Goal: Information Seeking & Learning: Learn about a topic

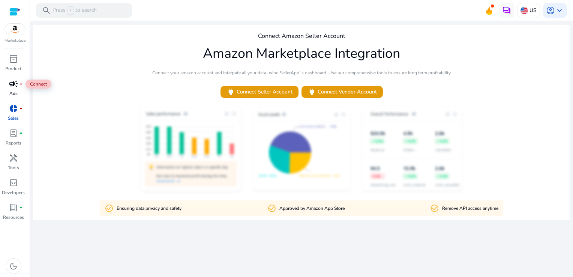
click at [12, 84] on span "campaign" at bounding box center [13, 83] width 9 height 9
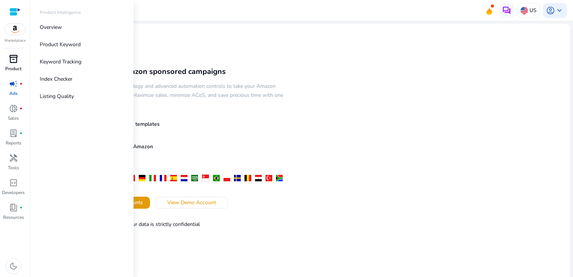
click at [15, 73] on link "inventory_2 Product" at bounding box center [13, 65] width 27 height 25
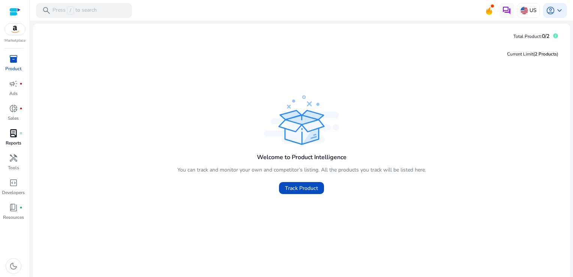
click at [19, 140] on p "Reports" at bounding box center [14, 142] width 16 height 7
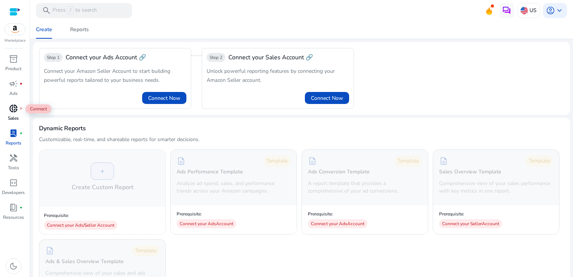
click at [18, 109] on div "donut_small fiber_manual_record" at bounding box center [13, 108] width 21 height 12
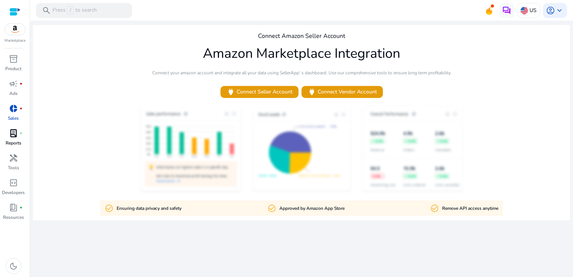
click at [13, 133] on span "lab_profile" at bounding box center [13, 133] width 9 height 9
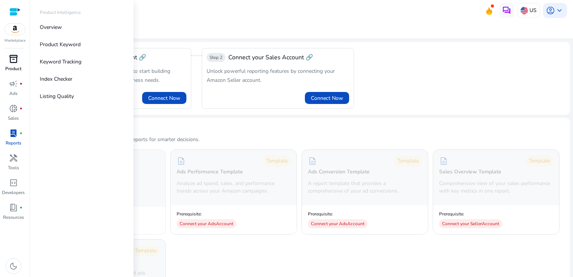
click at [6, 65] on p "Product" at bounding box center [13, 68] width 16 height 7
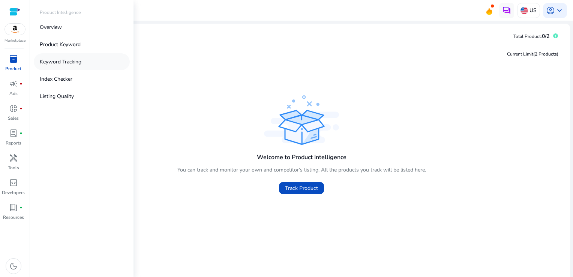
click at [57, 59] on p "Keyword Tracking" at bounding box center [61, 62] width 42 height 8
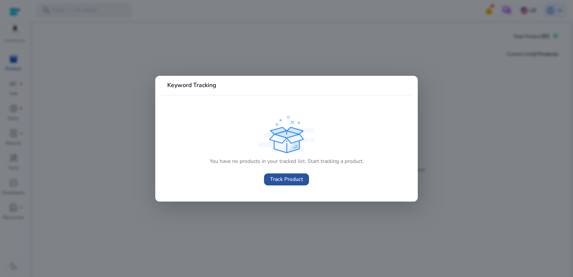
click at [285, 181] on span "Track Product" at bounding box center [286, 179] width 33 height 8
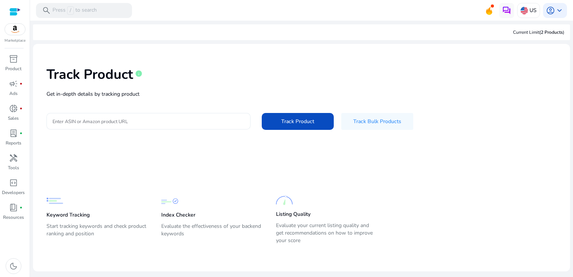
click at [145, 118] on input "Enter ASIN or Amazon product URL" at bounding box center [148, 121] width 192 height 8
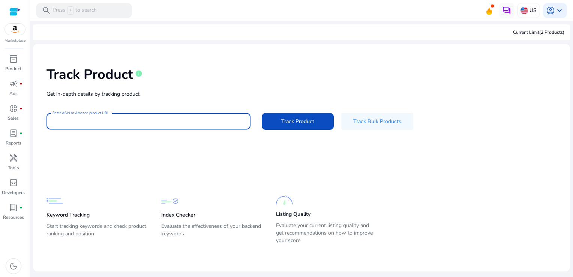
paste input "**********"
type input "**********"
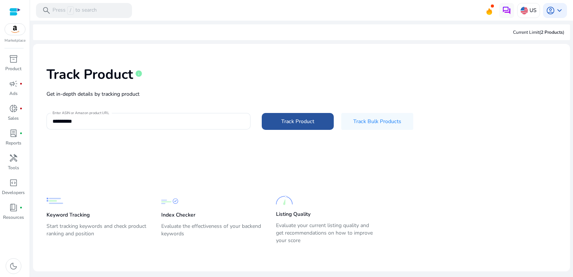
click at [313, 118] on span "Track Product" at bounding box center [297, 121] width 33 height 8
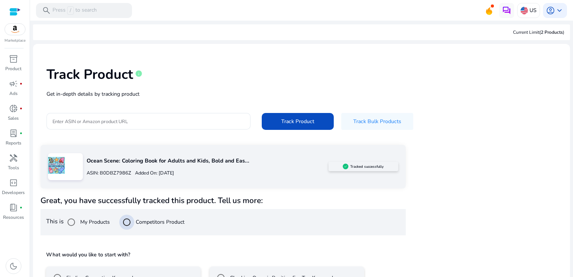
scroll to position [51, 0]
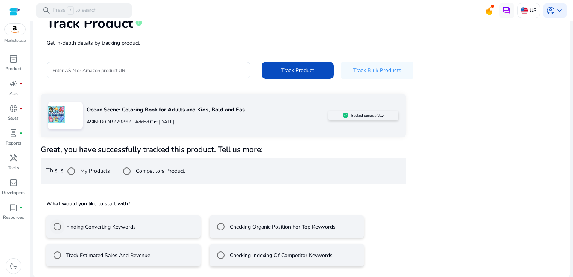
click at [97, 226] on label "Finding Converting Keywords" at bounding box center [100, 227] width 71 height 8
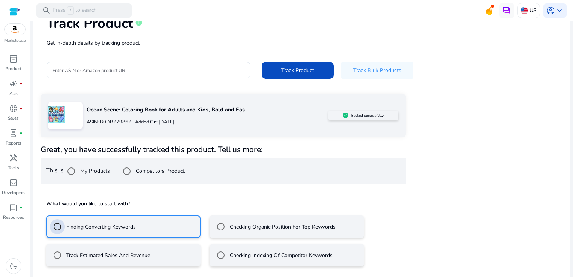
scroll to position [84, 0]
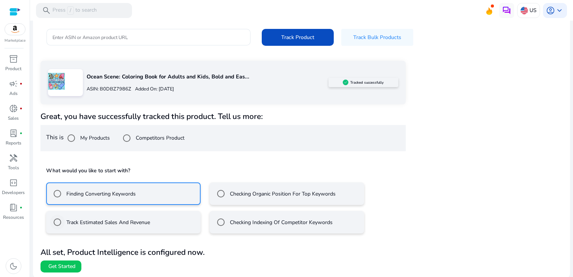
click at [90, 226] on div "Track Estimated Sales And Revenue" at bounding box center [100, 221] width 100 height 15
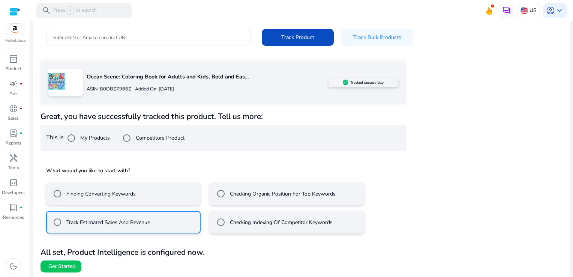
click at [101, 198] on div "Finding Converting Keywords" at bounding box center [93, 193] width 86 height 15
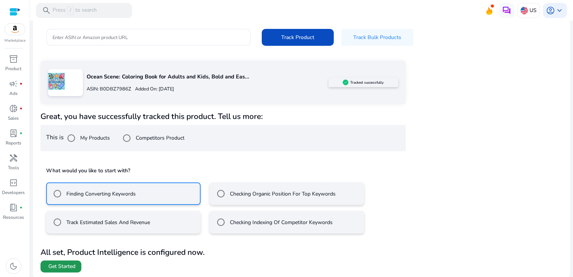
click at [69, 262] on span "Get Started" at bounding box center [61, 265] width 27 height 7
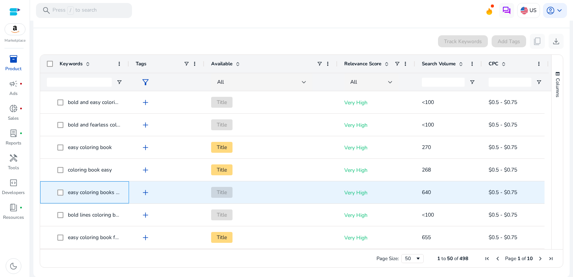
click at [112, 194] on span "easy coloring books for adults relaxation" at bounding box center [115, 192] width 95 height 7
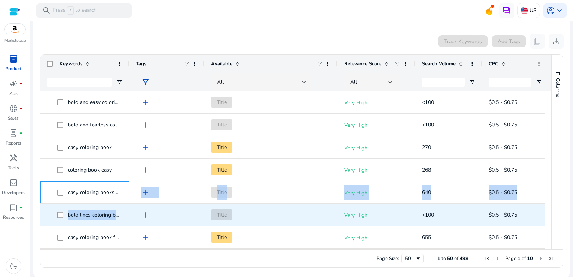
drag, startPoint x: 112, startPoint y: 194, endPoint x: 119, endPoint y: 203, distance: 10.9
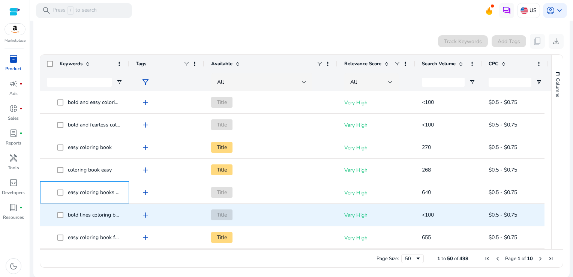
drag, startPoint x: 119, startPoint y: 203, endPoint x: 114, endPoint y: 194, distance: 10.2
click at [114, 194] on span "easy coloring books for adults relaxation" at bounding box center [115, 192] width 95 height 7
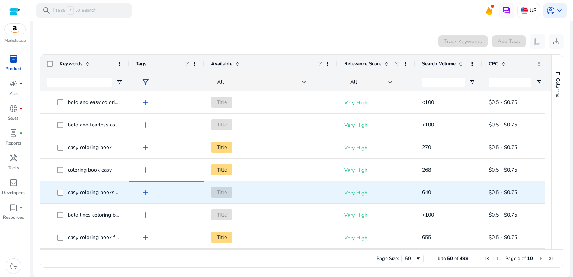
click at [148, 193] on span "add" at bounding box center [145, 192] width 9 height 9
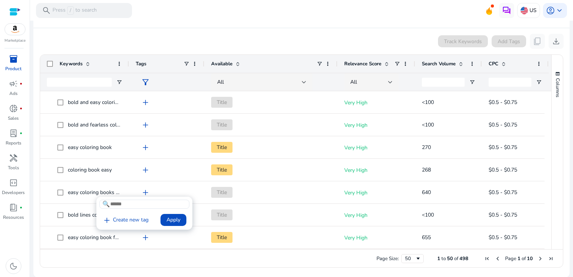
click at [148, 193] on div at bounding box center [286, 138] width 573 height 277
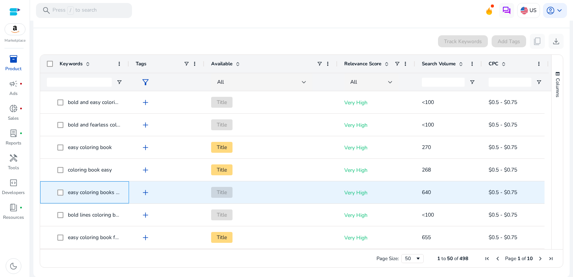
click at [114, 196] on div "easy coloring books for adults relaxation" at bounding box center [95, 192] width 54 height 10
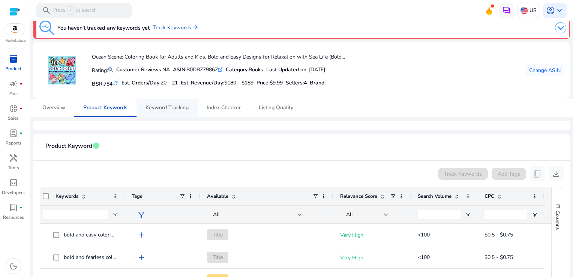
click at [183, 102] on span "Keyword Tracking" at bounding box center [166, 108] width 43 height 18
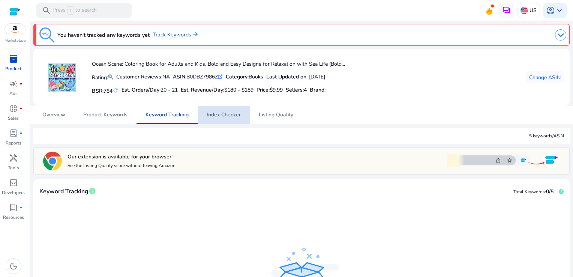
click at [223, 112] on span "Index Checker" at bounding box center [223, 114] width 34 height 5
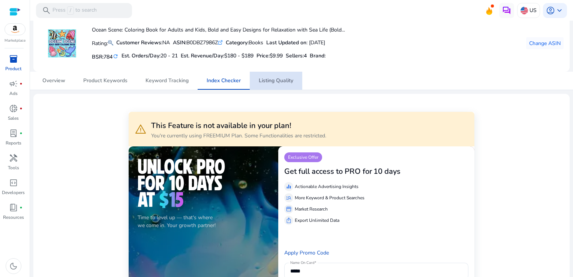
click at [261, 83] on span "Listing Quality" at bounding box center [276, 80] width 34 height 5
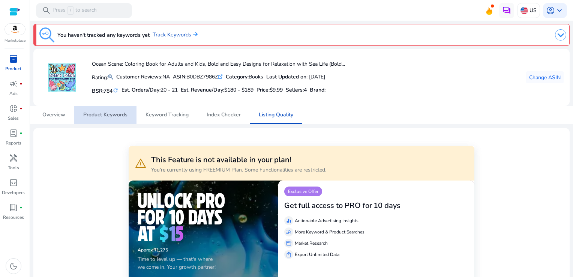
click at [110, 115] on span "Product Keywords" at bounding box center [105, 114] width 44 height 5
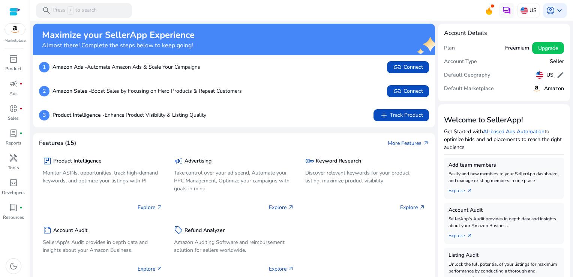
click at [513, 52] on div "Freemium Upgrade" at bounding box center [534, 48] width 59 height 12
